Goal: Information Seeking & Learning: Check status

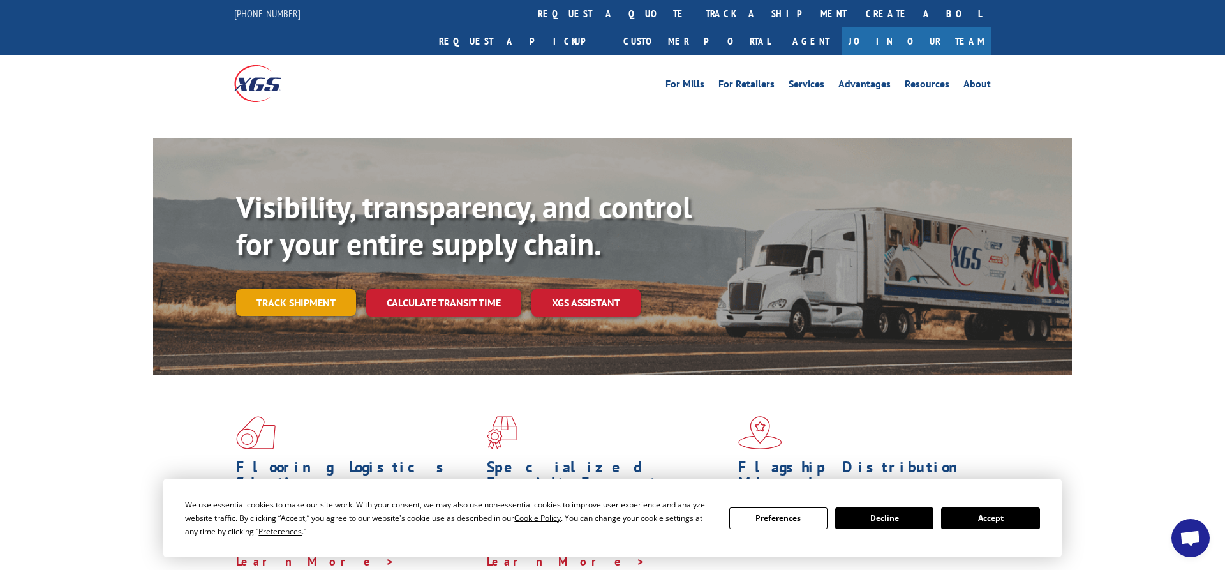
click at [299, 289] on link "Track shipment" at bounding box center [296, 302] width 120 height 27
click at [996, 515] on button "Accept" at bounding box center [990, 518] width 98 height 22
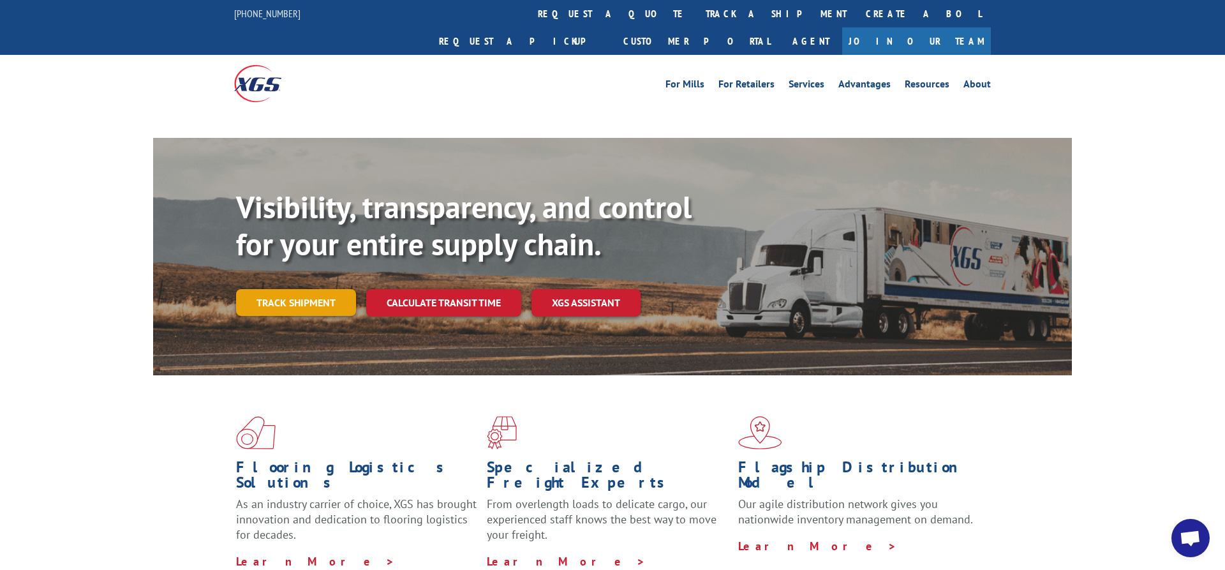
click at [295, 289] on link "Track shipment" at bounding box center [296, 302] width 120 height 27
click at [302, 289] on link "Track shipment" at bounding box center [296, 302] width 120 height 27
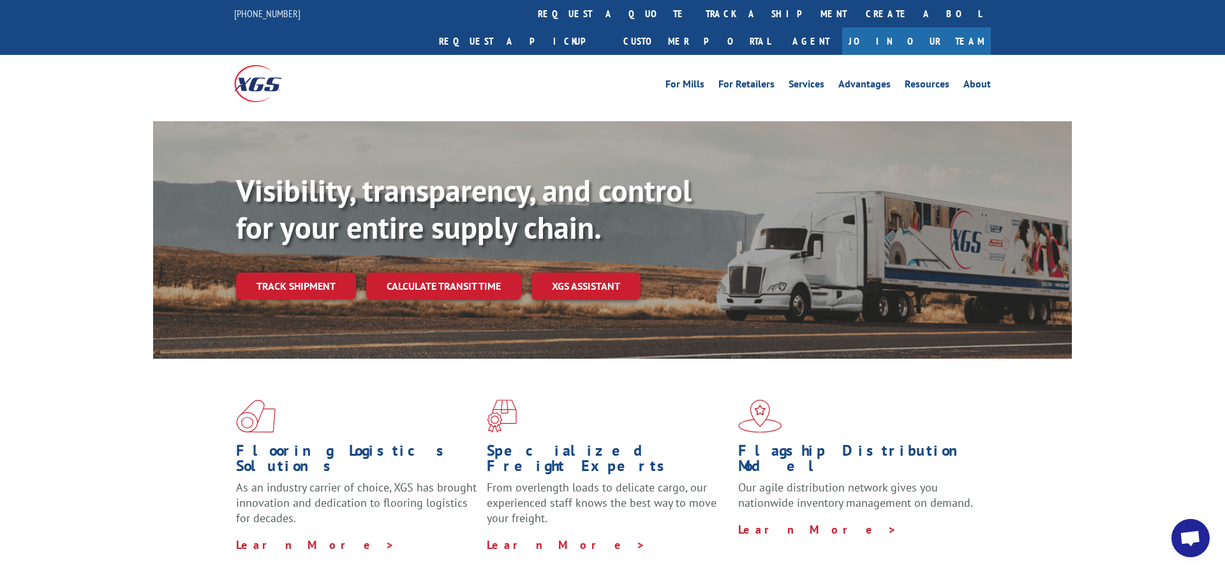
click at [301, 272] on div "Visibility, transparency, and control for your entire supply chain. Track shipm…" at bounding box center [654, 261] width 836 height 178
click at [303, 272] on link "Track shipment" at bounding box center [296, 285] width 120 height 27
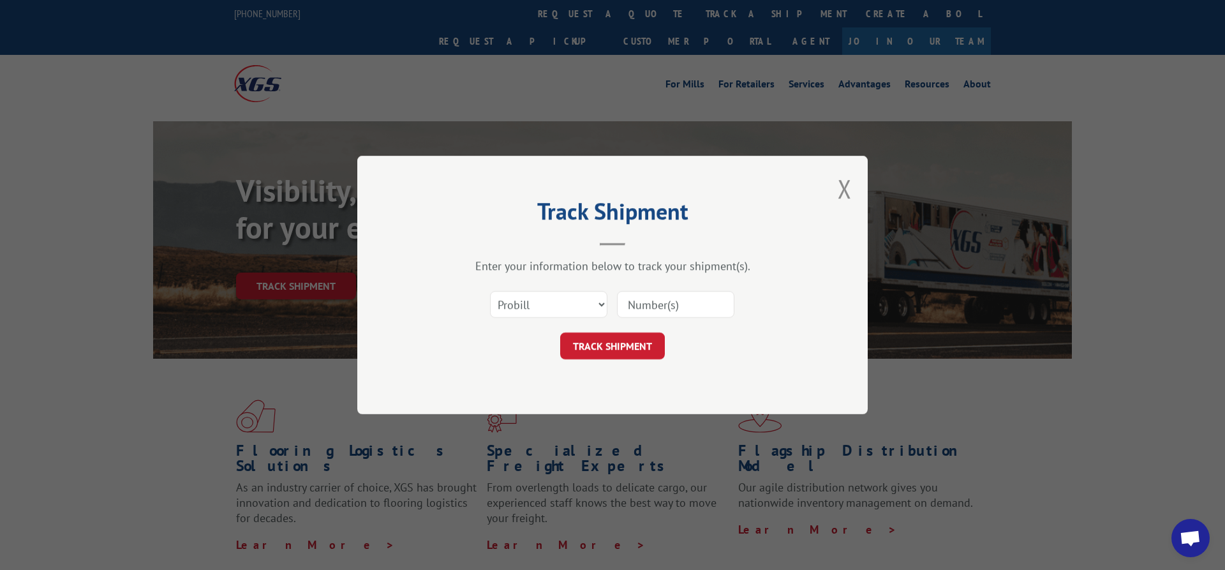
click at [644, 300] on input at bounding box center [675, 304] width 117 height 27
paste input "6200042843"
type input "6200042843"
click at [490, 291] on select "Select category... Probill BOL PO" at bounding box center [548, 304] width 117 height 27
select select "bol"
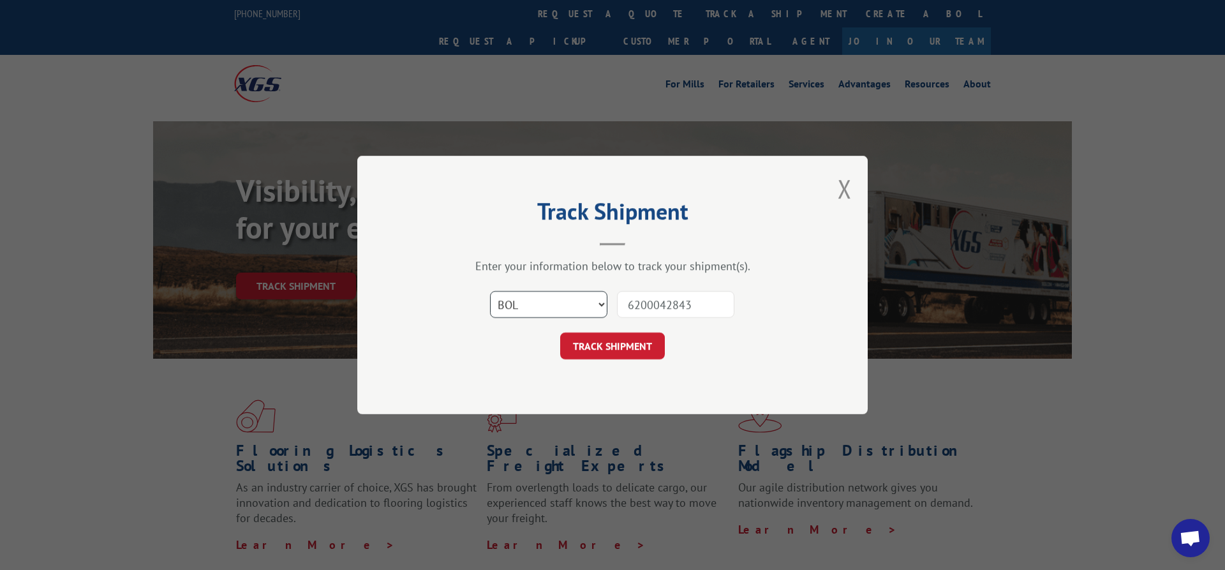
click option "BOL" at bounding box center [0, 0] width 0 height 0
click at [610, 346] on button "TRACK SHIPMENT" at bounding box center [612, 345] width 105 height 27
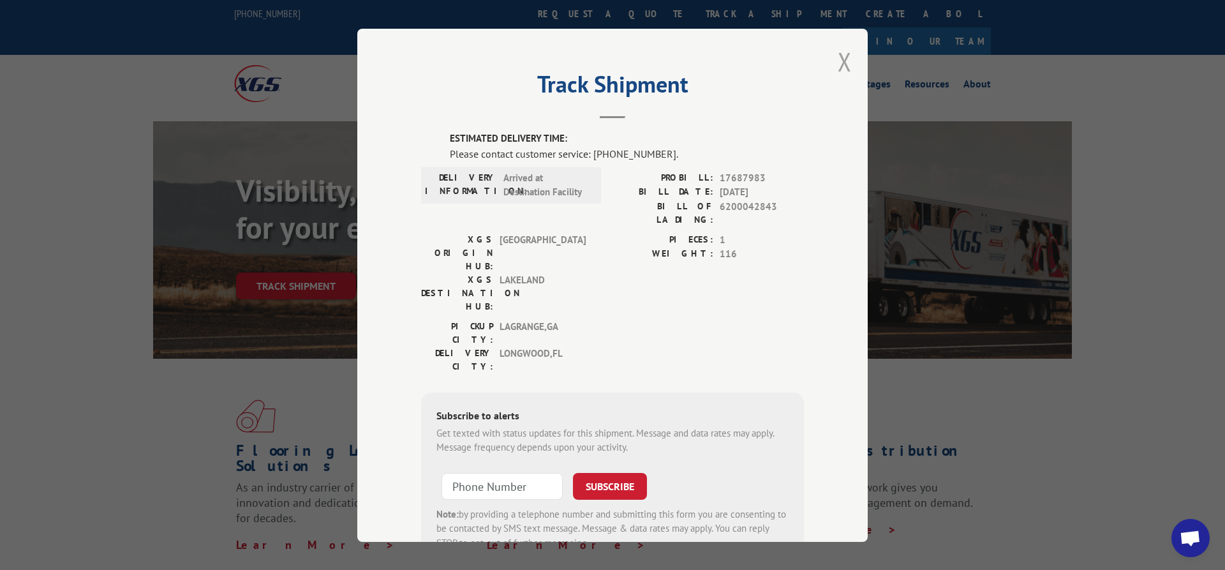
click at [841, 53] on button "Close modal" at bounding box center [844, 62] width 14 height 34
